Goal: Task Accomplishment & Management: Manage account settings

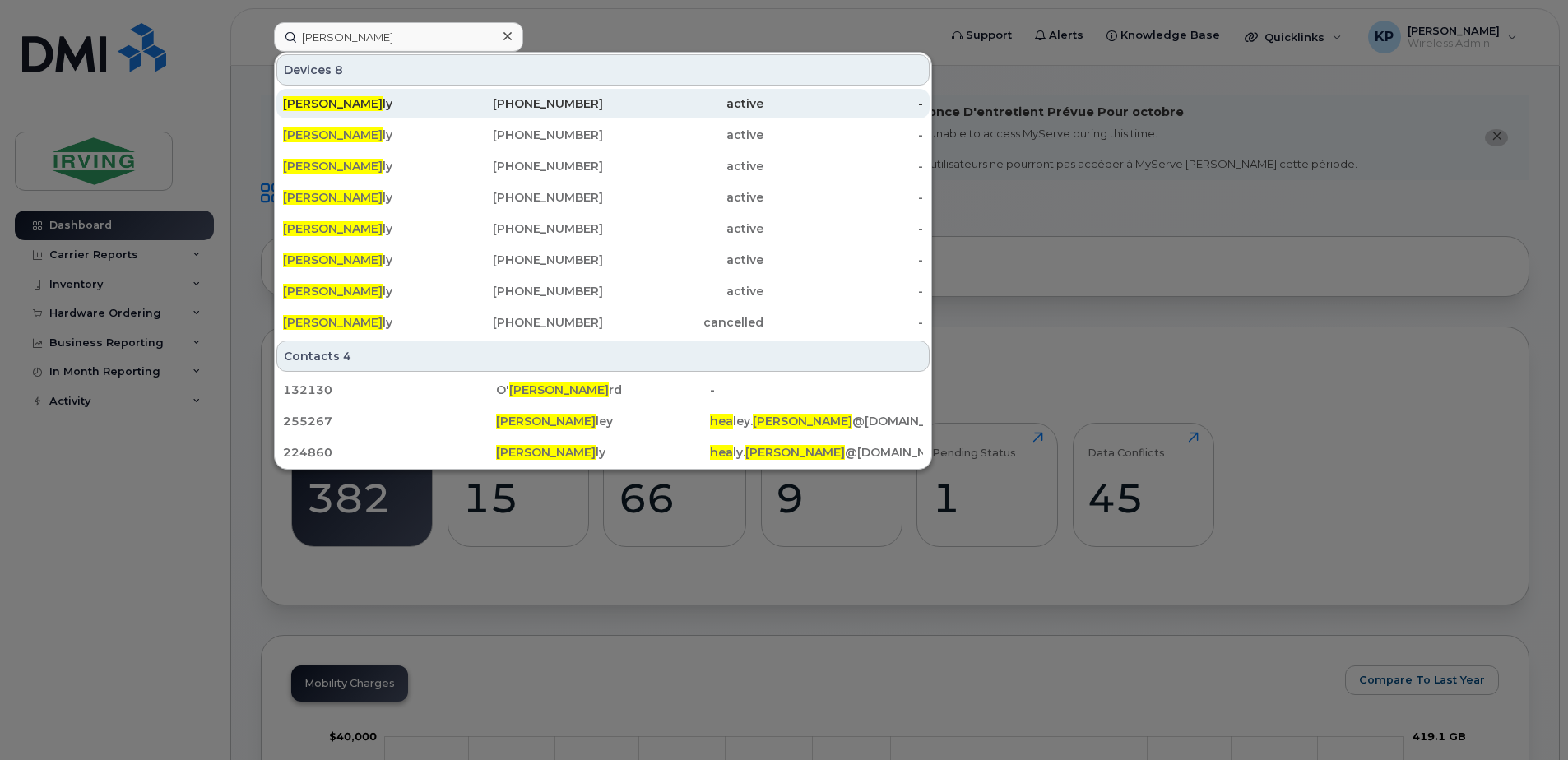
click at [452, 101] on div "[PHONE_NUMBER]" at bounding box center [524, 103] width 160 height 16
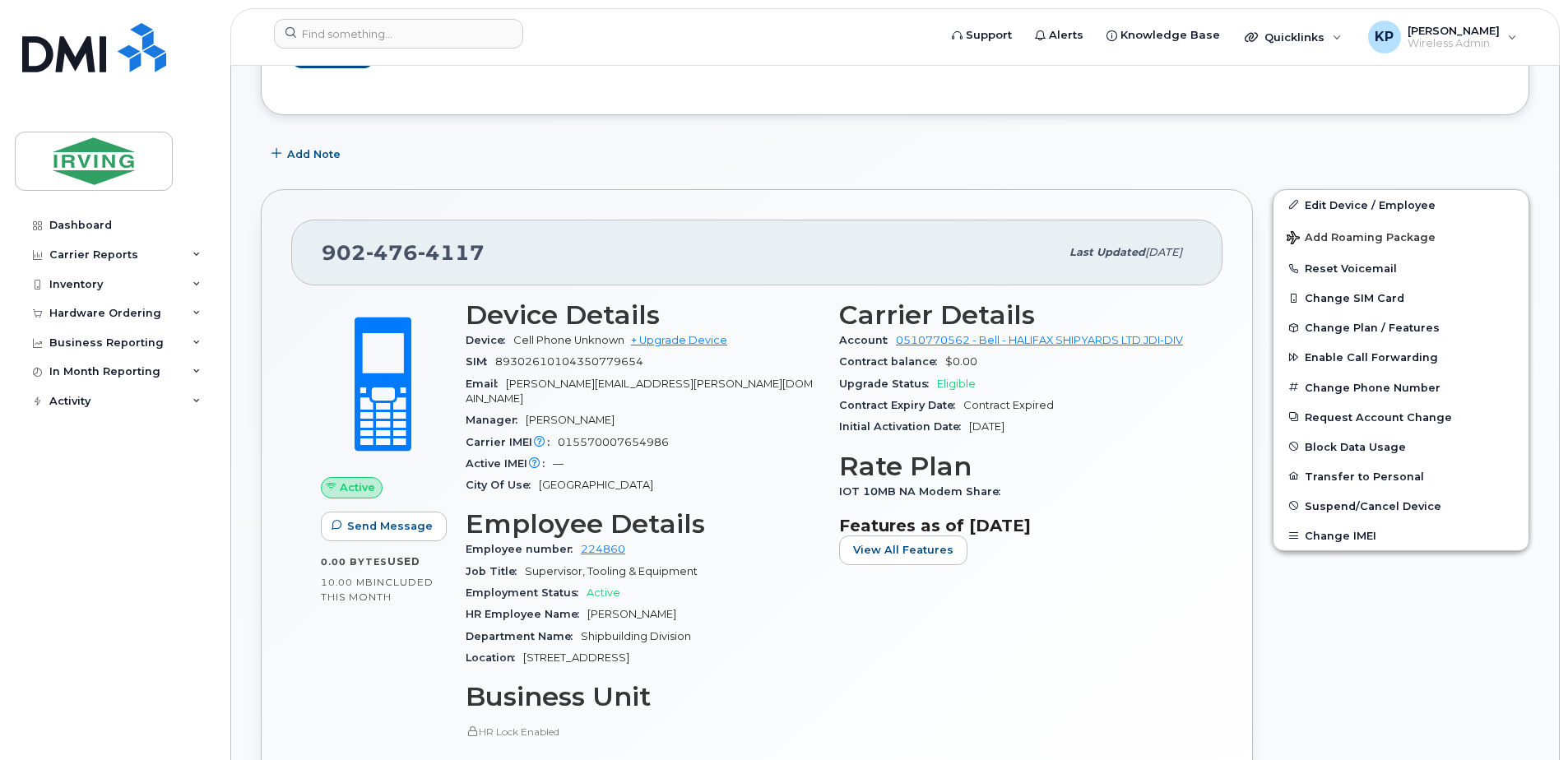
scroll to position [525, 0]
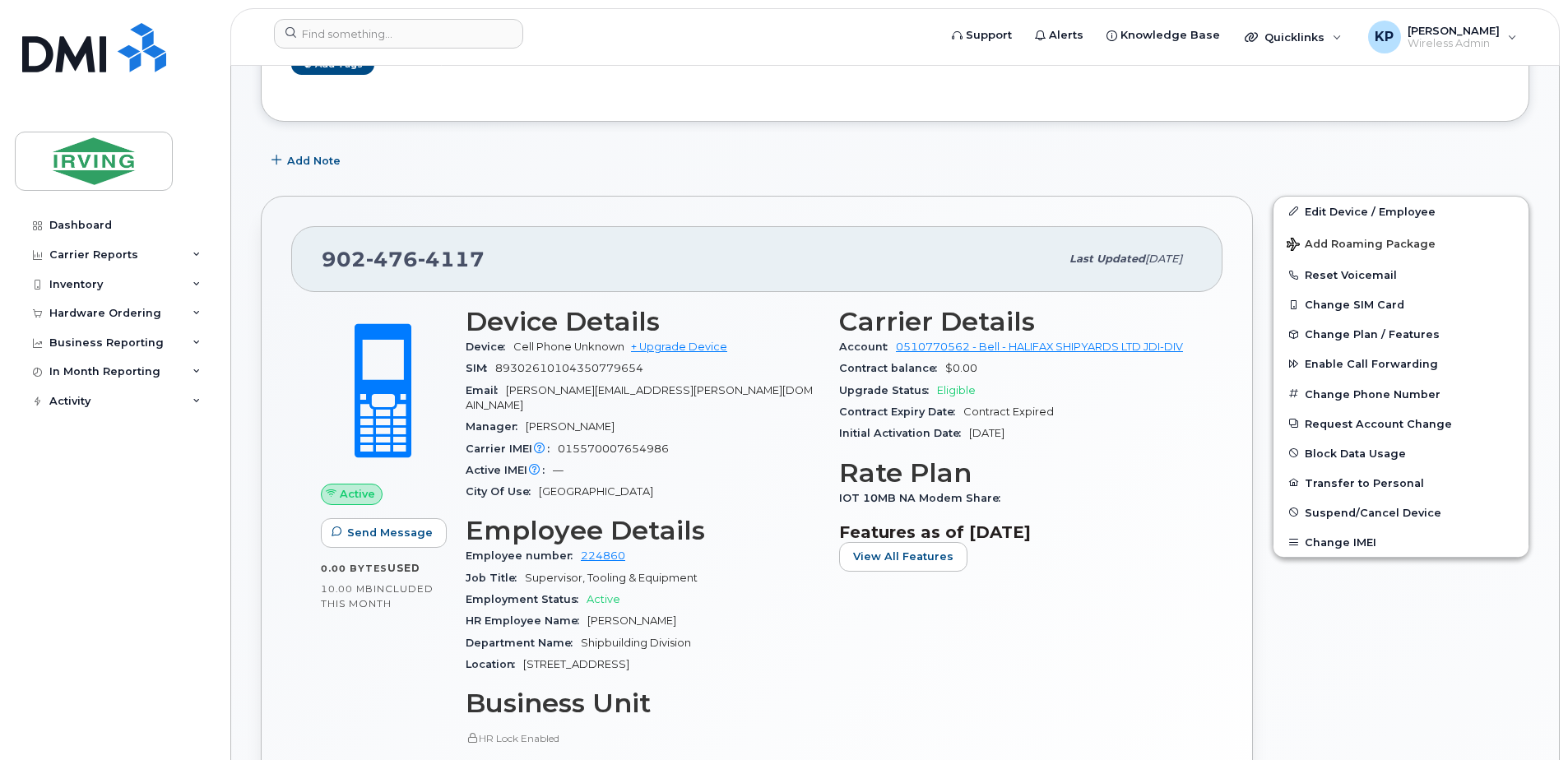
click at [1529, 382] on div "Edit Device / Employee Add Roaming Package Reset Voicemail Change SIM Card Chan…" at bounding box center [1401, 377] width 257 height 362
click at [1362, 652] on div "Edit Device / Employee Add Roaming Package Reset Voicemail Change SIM Card Chan…" at bounding box center [1401, 566] width 276 height 759
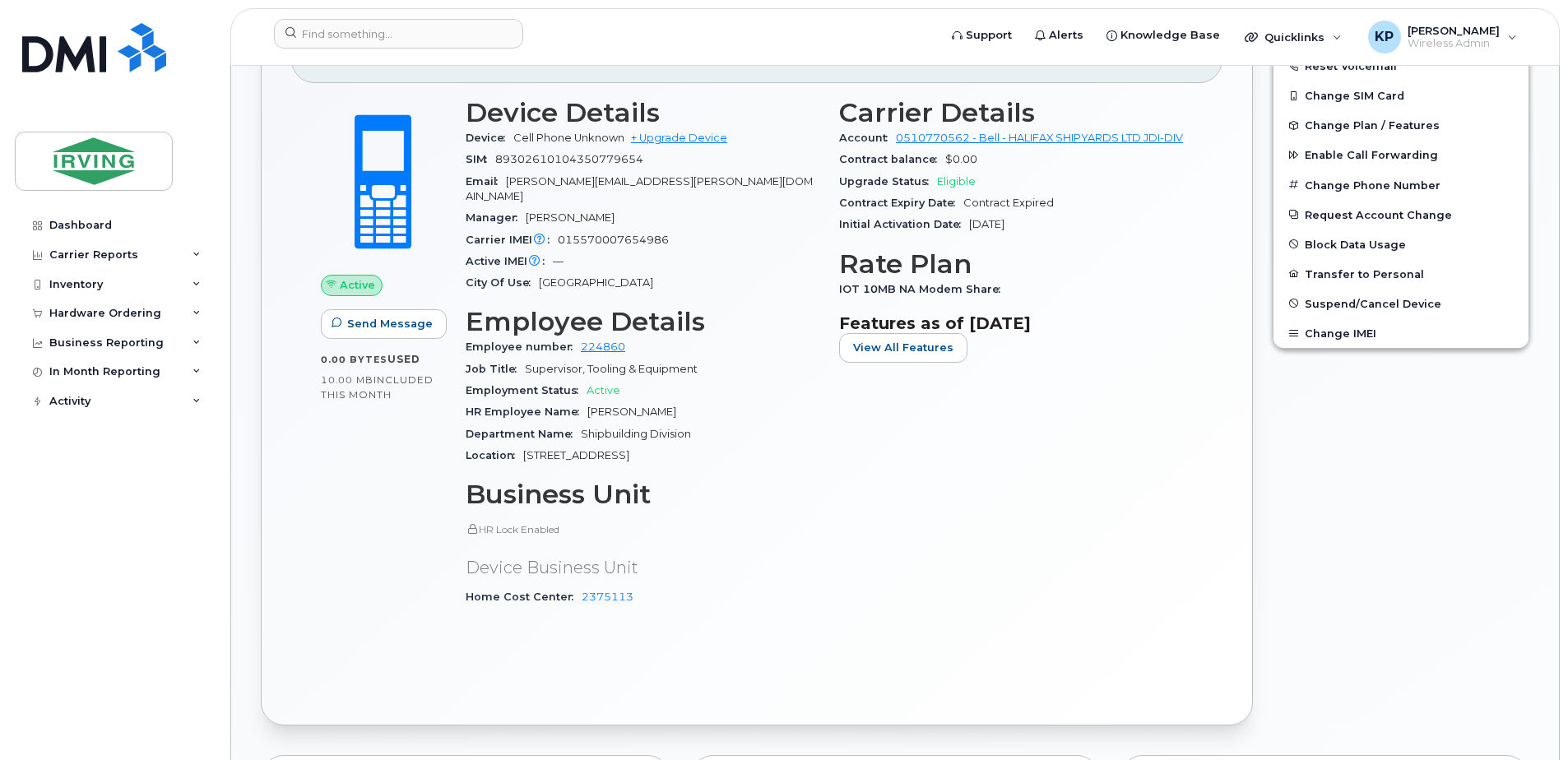
scroll to position [690, 0]
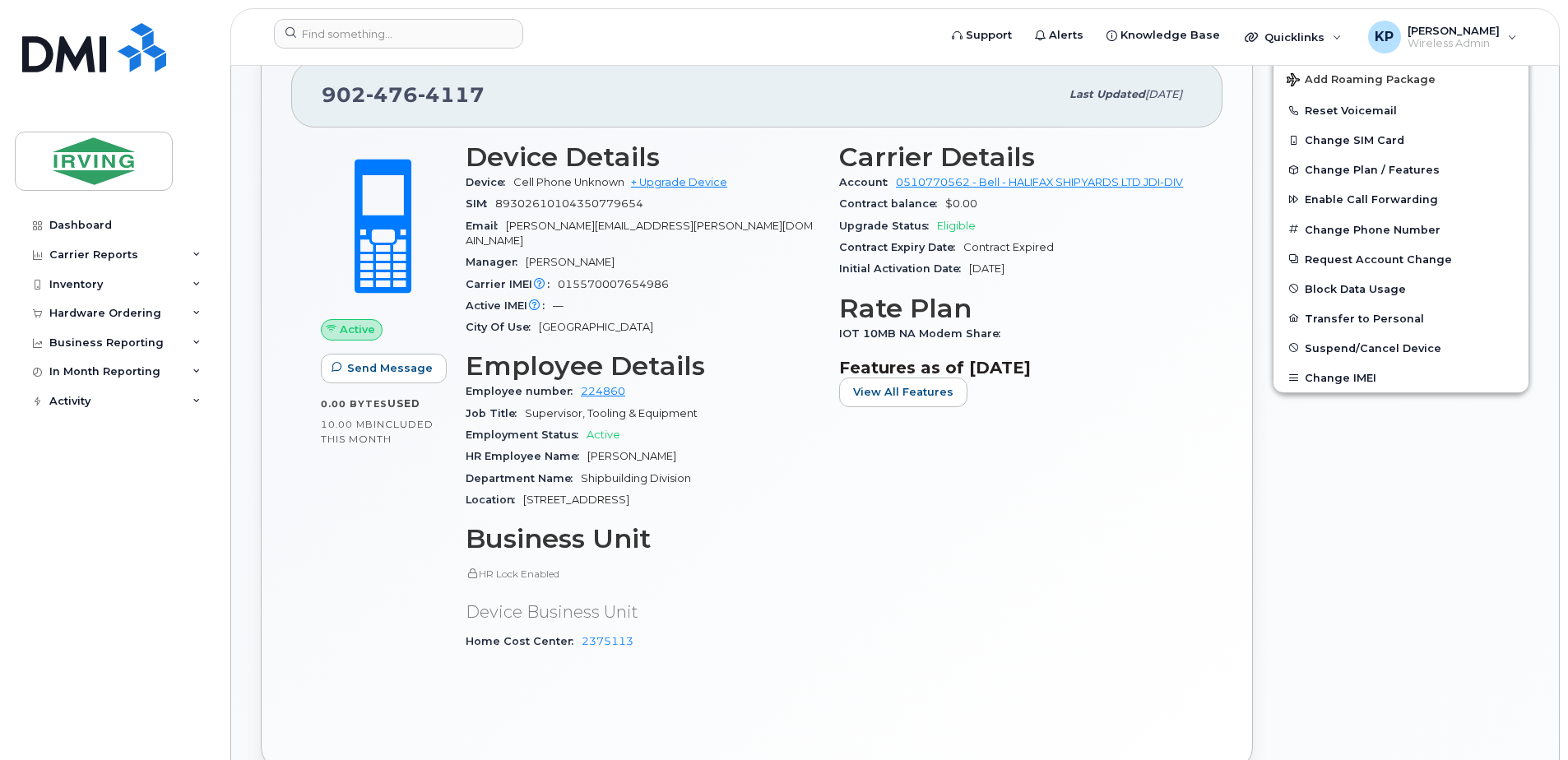
click at [1376, 562] on div "Edit Device / Employee Add Roaming Package Reset Voicemail Change SIM Card Chan…" at bounding box center [1401, 401] width 276 height 759
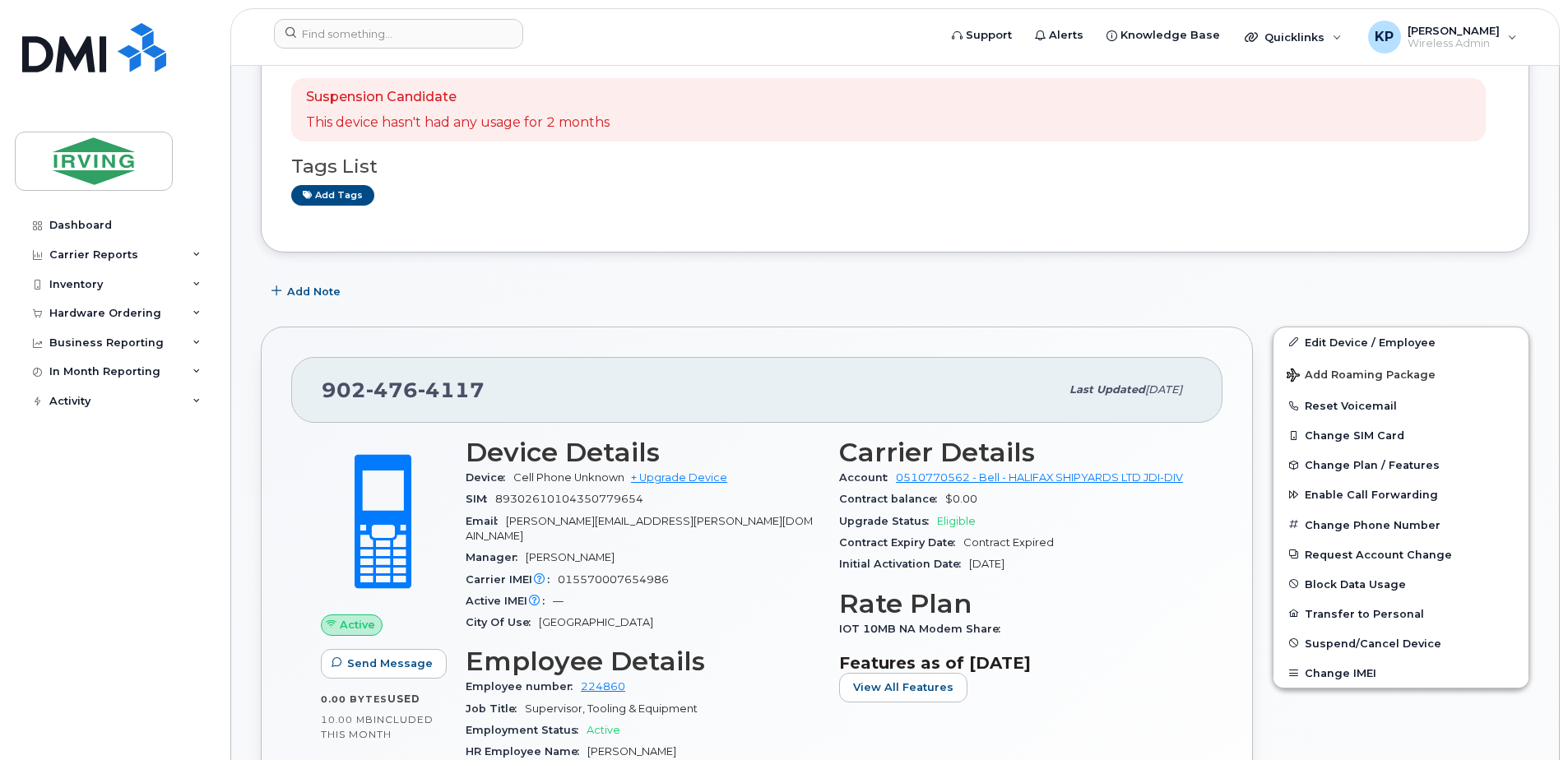
scroll to position [393, 0]
click at [1247, 298] on div "Add Note" at bounding box center [895, 292] width 1269 height 29
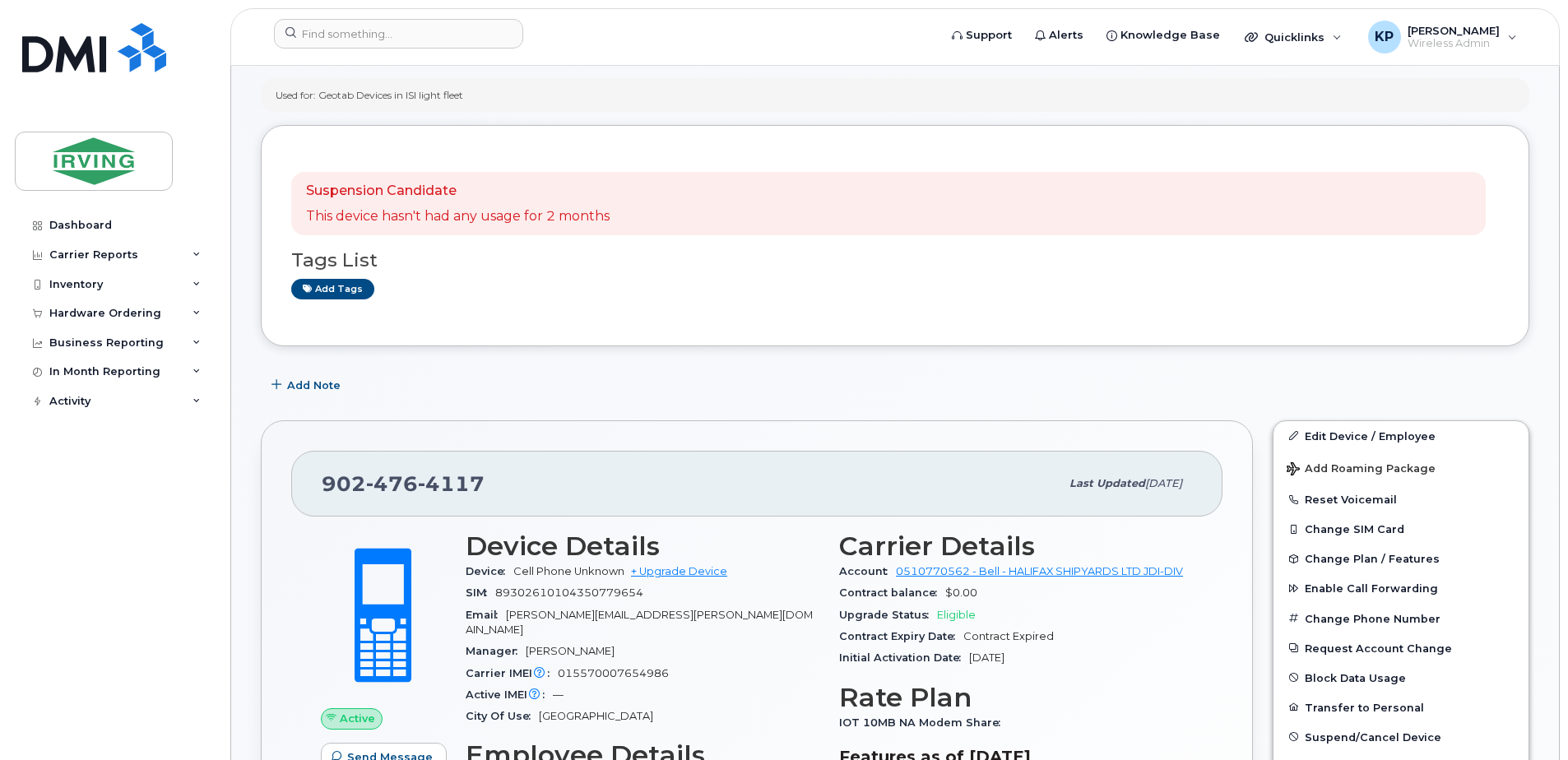
scroll to position [229, 0]
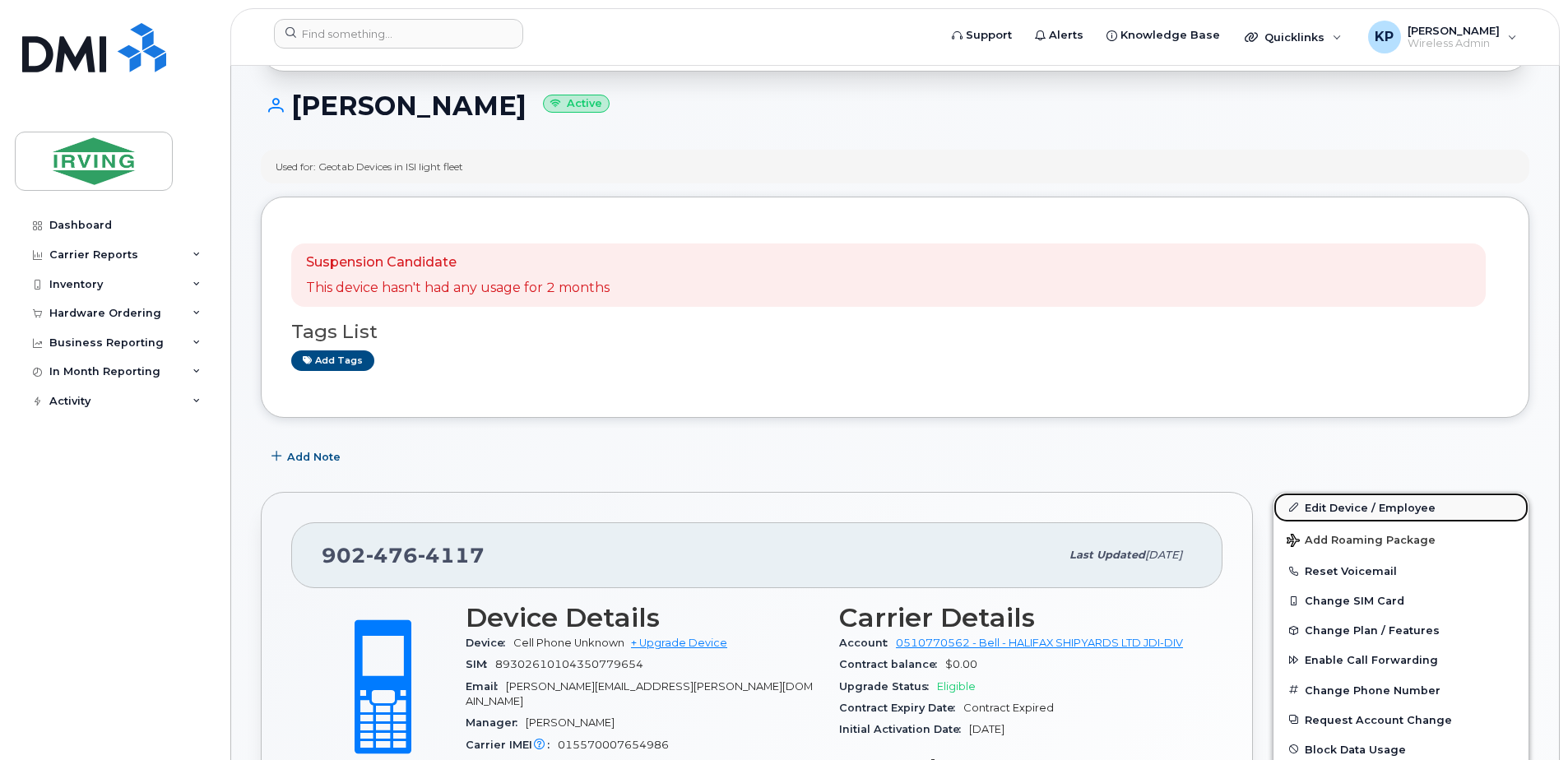
click at [1352, 502] on link "Edit Device / Employee" at bounding box center [1401, 507] width 255 height 29
click at [1303, 506] on link "Edit Device / Employee" at bounding box center [1401, 507] width 255 height 29
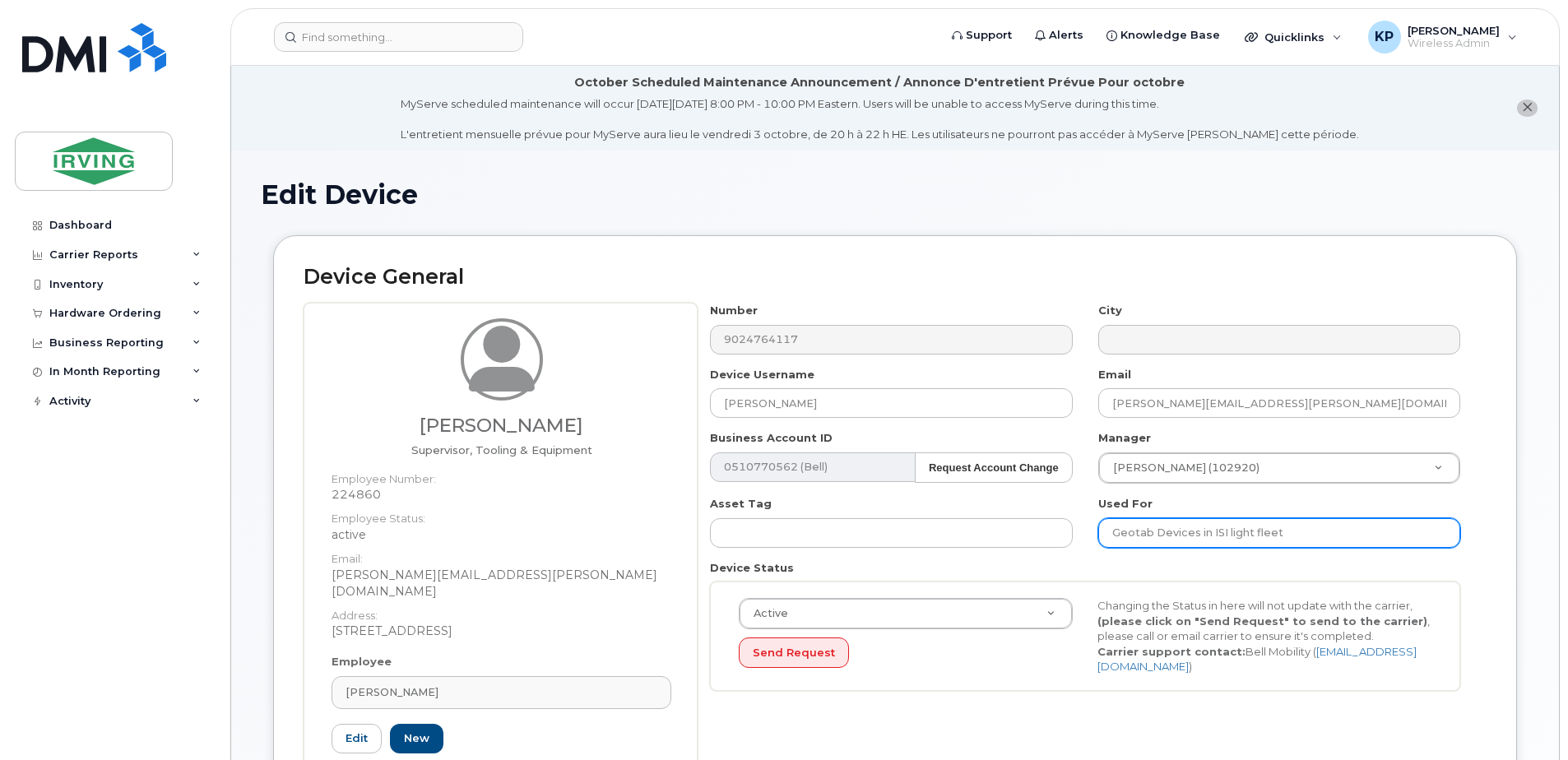
click at [1323, 533] on input "Geotab Devices in ISI light fleet" at bounding box center [1279, 533] width 362 height 29
drag, startPoint x: 1297, startPoint y: 534, endPoint x: 1053, endPoint y: 556, distance: 245.0
click at [1053, 556] on div "Number 9024764117 City Device Username Ryan Healy Email healy.ryan@irvingshipbu…" at bounding box center [1085, 503] width 776 height 401
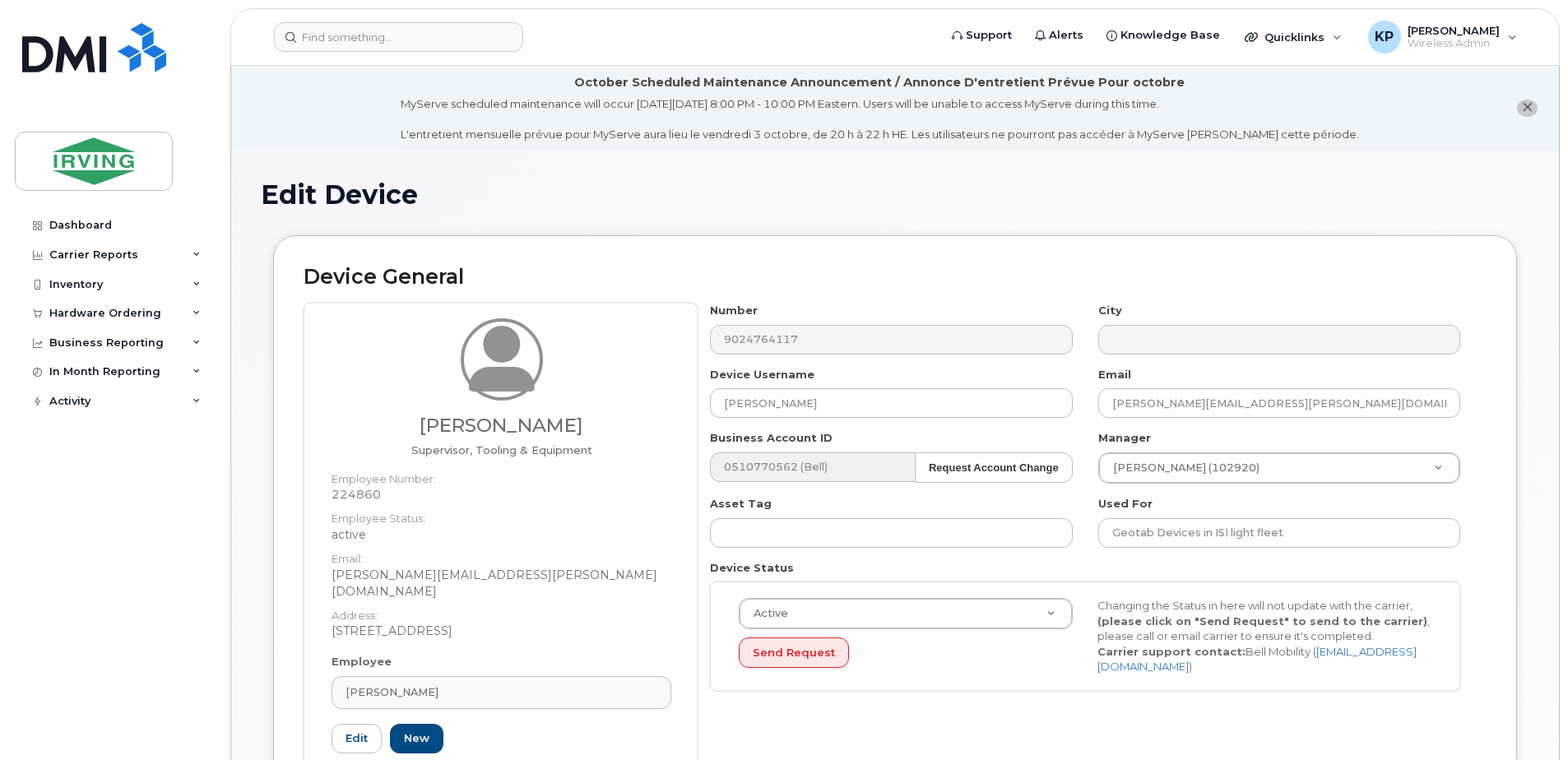
click at [1053, 556] on div "Number 9024764117 City Device Username Ryan Healy Email healy.ryan@irvingshipbu…" at bounding box center [1085, 503] width 776 height 401
click at [848, 274] on h2 "Device General" at bounding box center [895, 277] width 1183 height 23
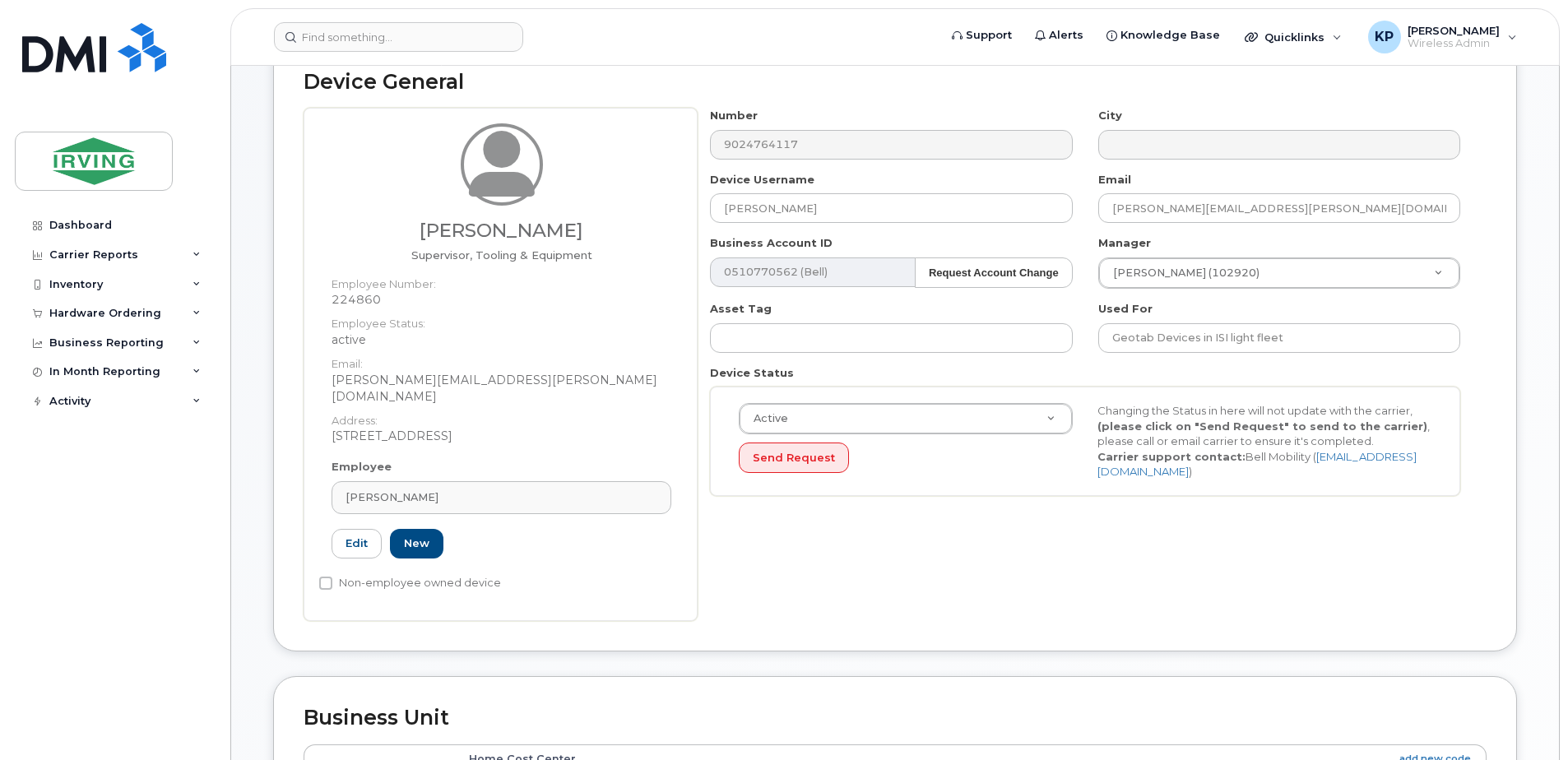
scroll to position [198, 0]
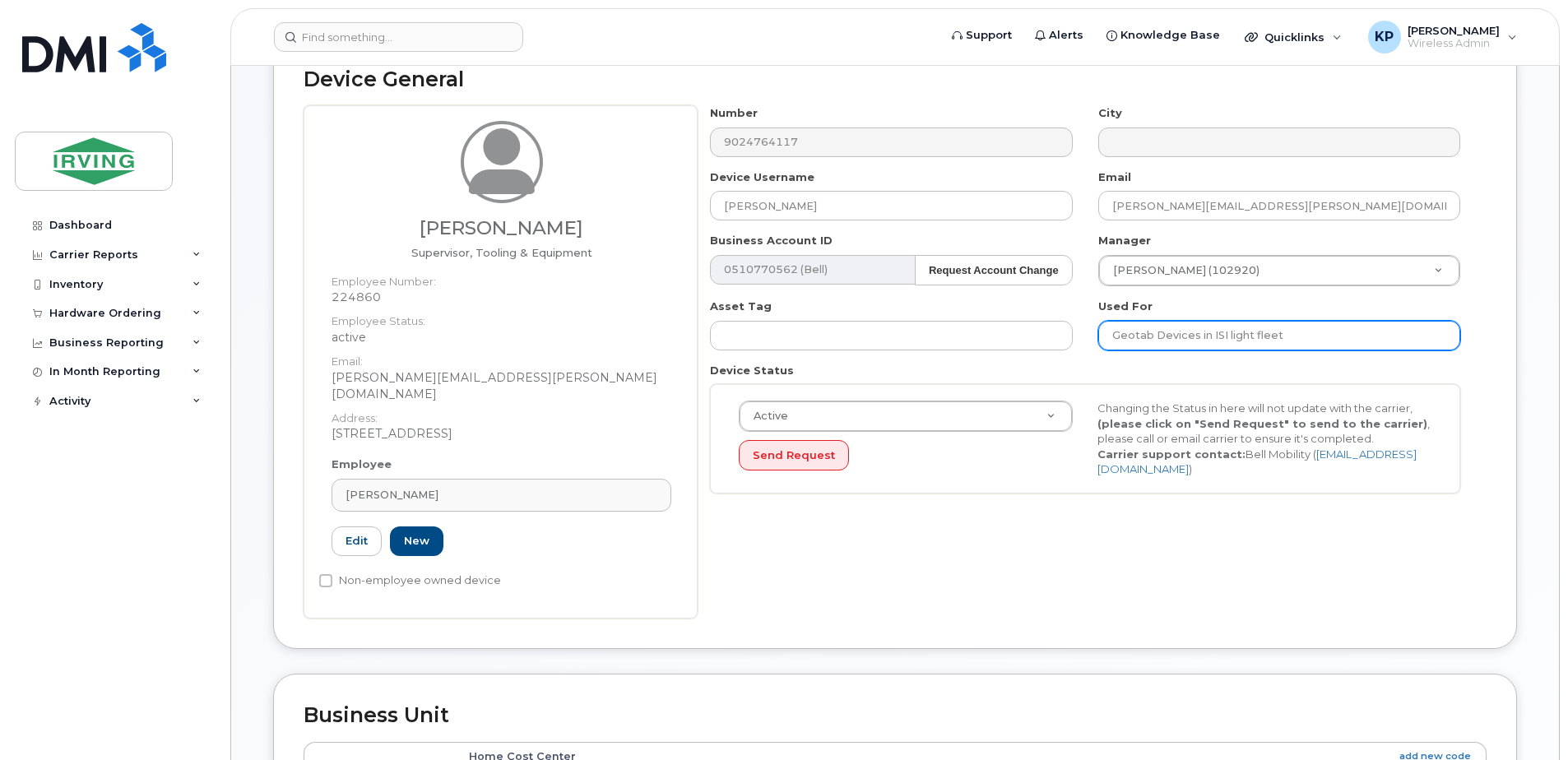
click at [1244, 338] on input "Geotab Devices in ISI light fleet" at bounding box center [1279, 335] width 362 height 29
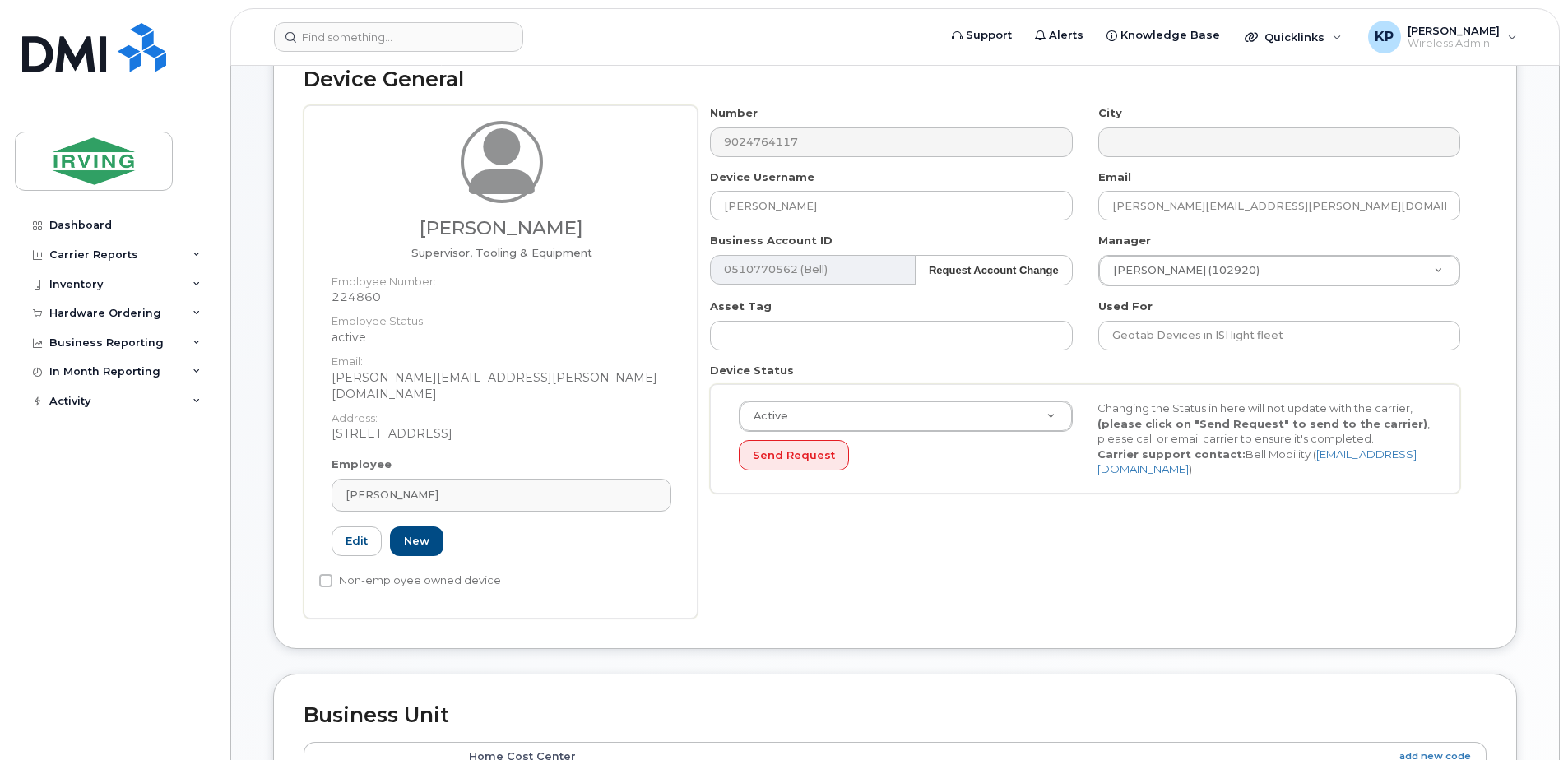
click at [88, 634] on div "Dashboard Carrier Reports Monthly Billing Roaming Reports Suspended Devices Sus…" at bounding box center [117, 472] width 203 height 525
